Goal: Task Accomplishment & Management: Manage account settings

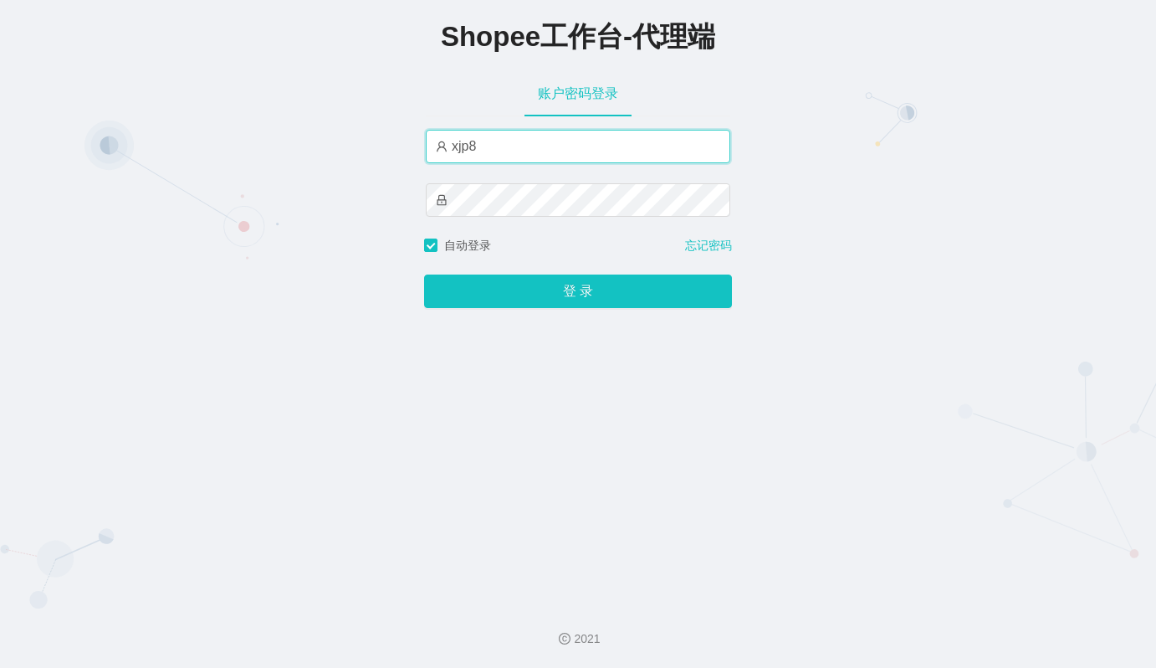
drag, startPoint x: 486, startPoint y: 146, endPoint x: 230, endPoint y: 160, distance: 256.3
click at [230, 160] on div "Shopee工作台-代理端 账户密码登录 xjp8 自动登录 忘记密码 登 录" at bounding box center [578, 295] width 1156 height 590
paste input "07"
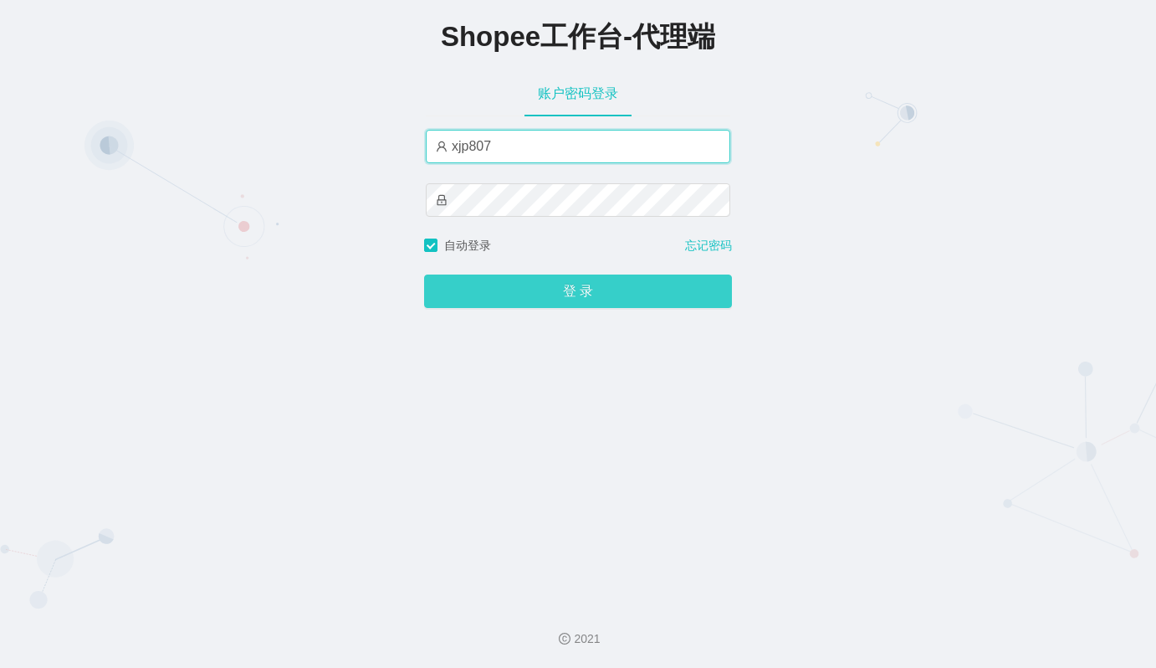
type input "xjp807"
click at [581, 297] on button "登 录" at bounding box center [578, 290] width 308 height 33
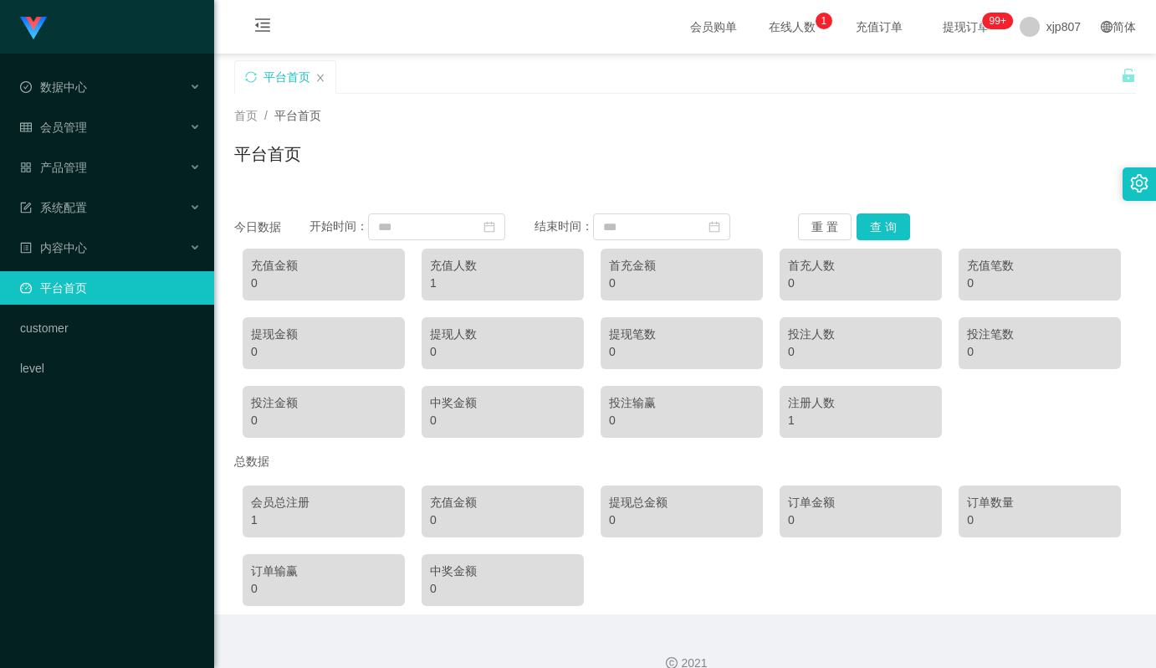
click at [683, 141] on div "平台首页" at bounding box center [685, 160] width 902 height 38
click at [69, 140] on div "会员管理" at bounding box center [107, 126] width 214 height 33
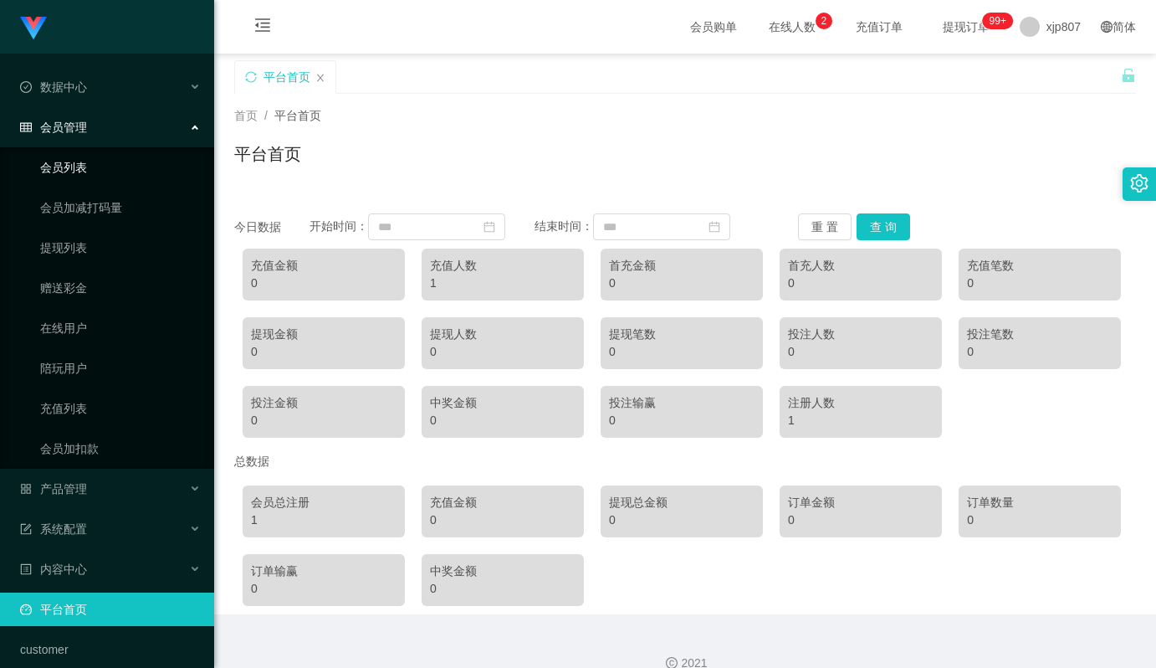
click at [64, 171] on link "会员列表" at bounding box center [120, 167] width 161 height 33
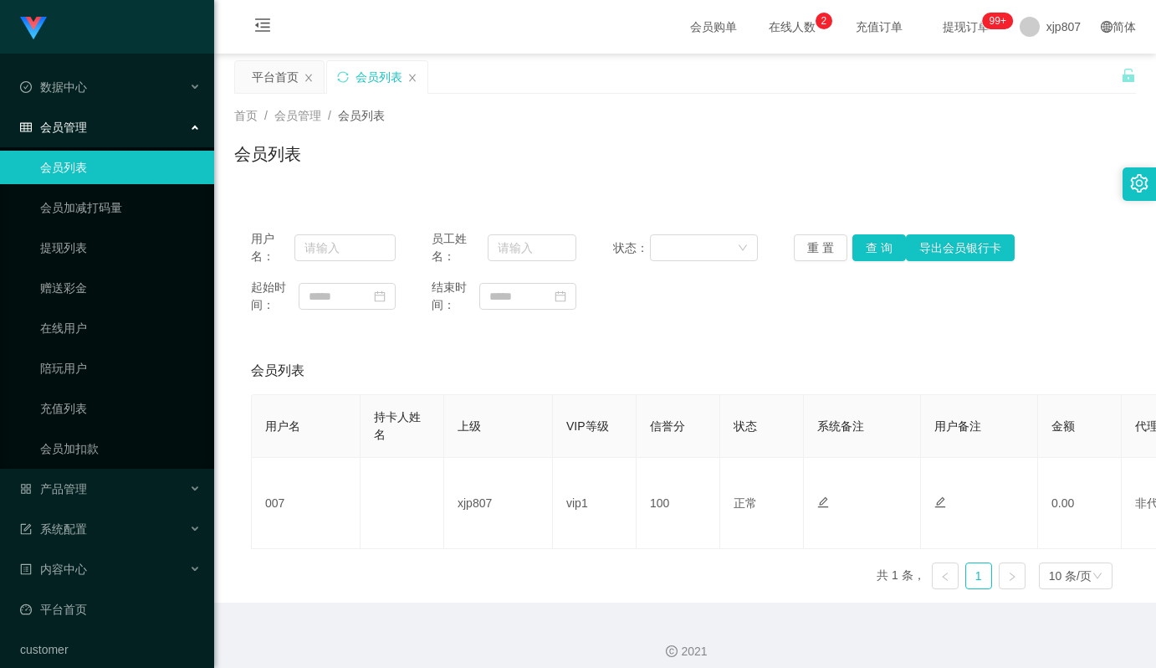
scroll to position [13, 0]
